Goal: Navigation & Orientation: Understand site structure

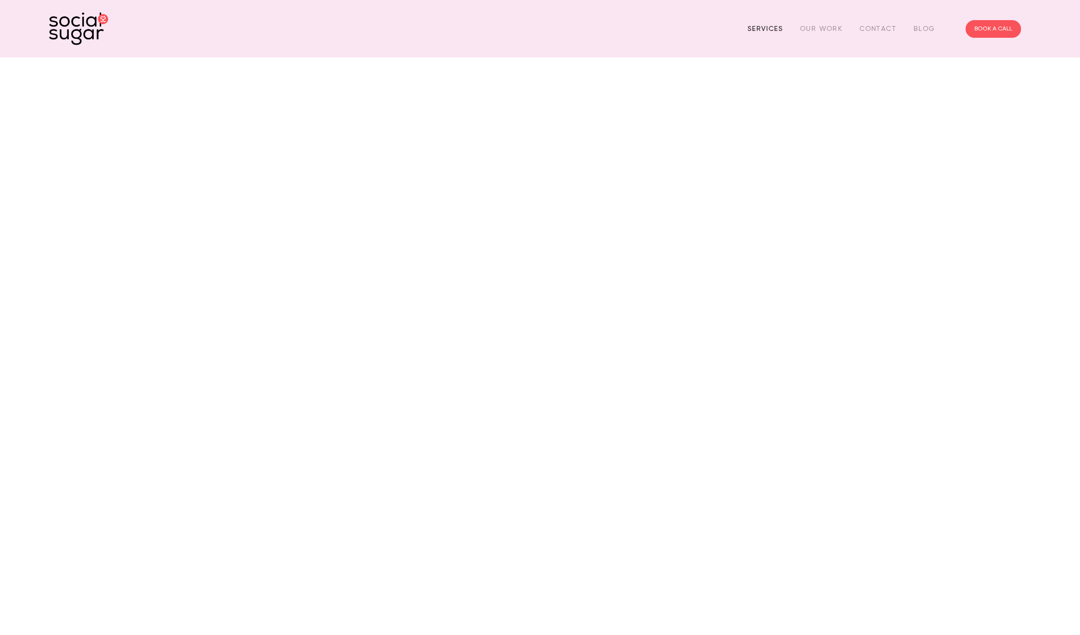
click at [773, 28] on link "Services" at bounding box center [764, 28] width 35 height 15
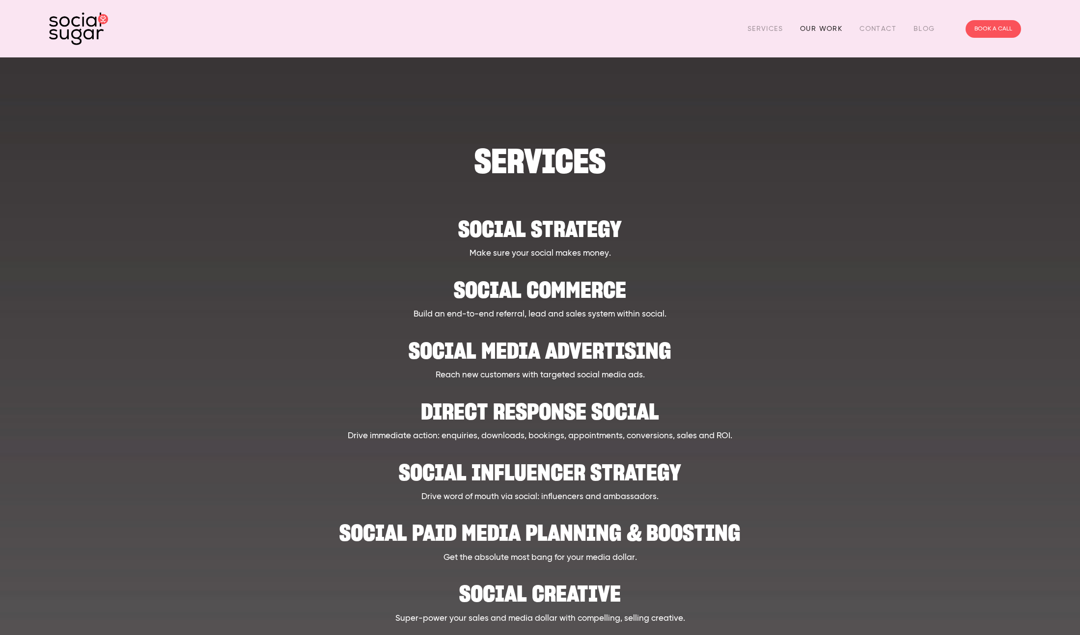
click at [823, 29] on link "Our Work" at bounding box center [821, 28] width 42 height 15
